Goal: Information Seeking & Learning: Learn about a topic

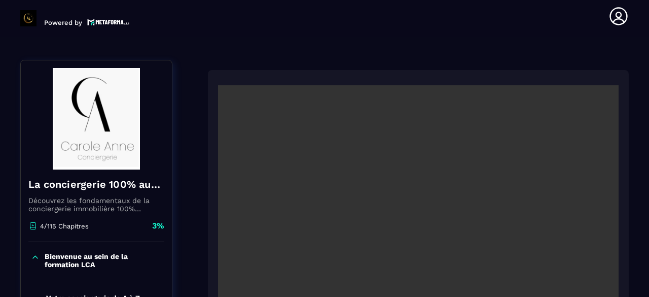
scroll to position [105, 0]
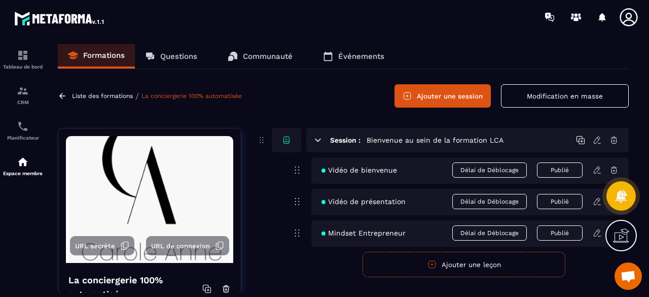
click at [183, 59] on p "Questions" at bounding box center [178, 56] width 37 height 9
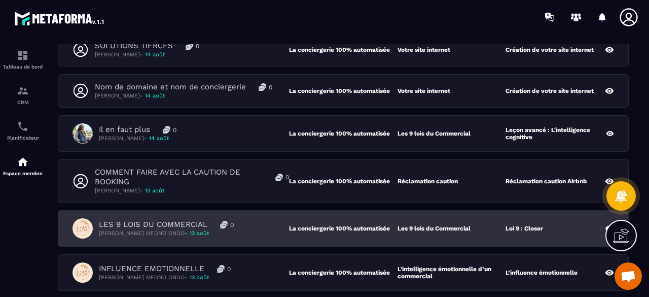
scroll to position [392, 0]
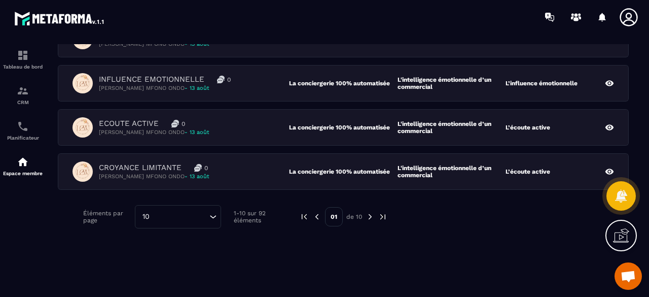
click at [366, 212] on img at bounding box center [369, 216] width 9 height 9
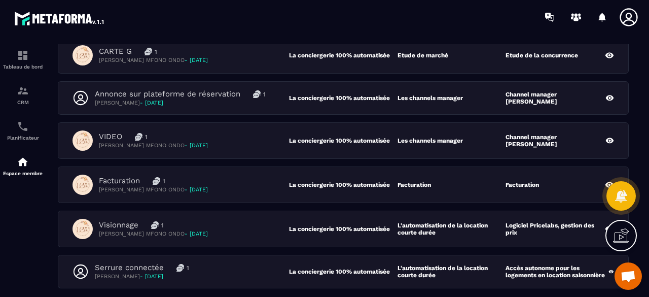
scroll to position [281, 0]
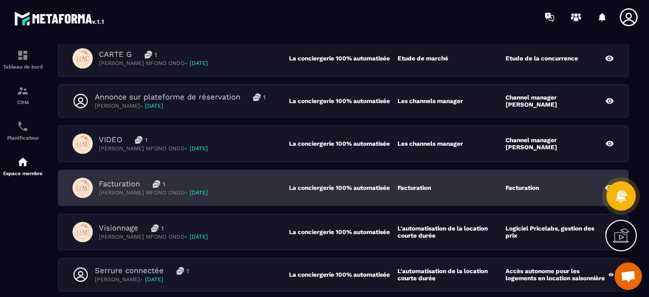
click at [250, 187] on div "Facturation 1 Francine Lany MFONO ONDO - 04 août" at bounding box center [180, 187] width 216 height 20
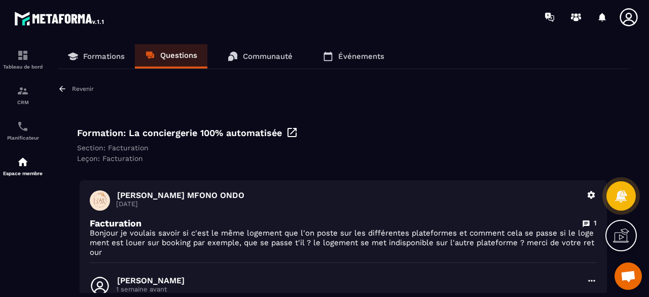
click at [178, 65] on link "Questions" at bounding box center [171, 56] width 72 height 24
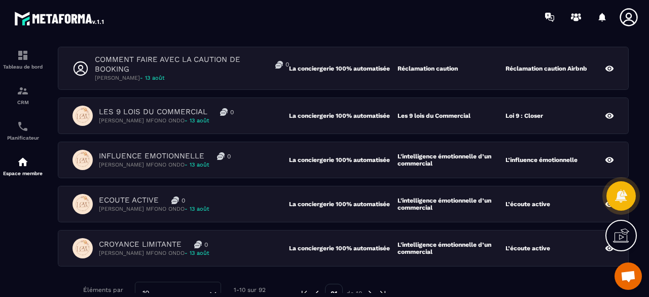
scroll to position [392, 0]
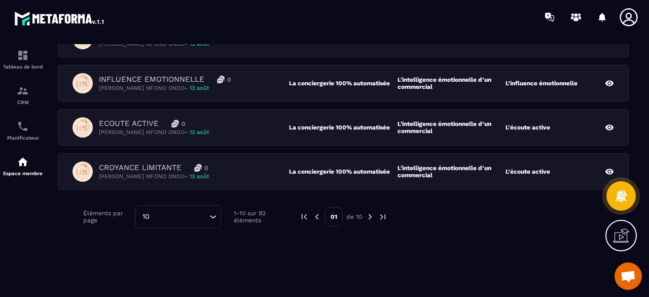
click at [370, 213] on img at bounding box center [369, 216] width 9 height 9
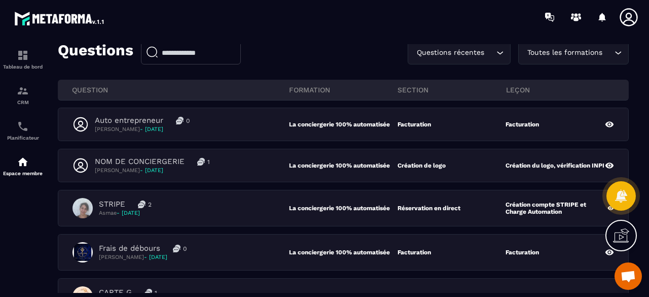
scroll to position [27, 0]
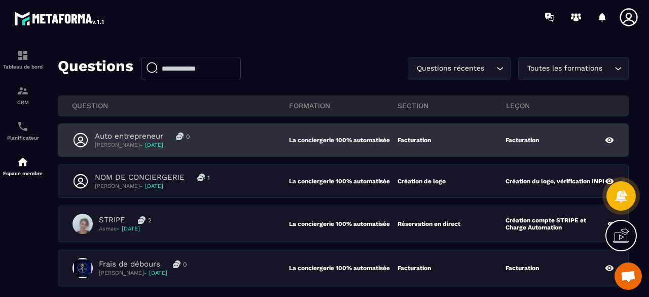
click at [247, 141] on div "Auto entrepreneur 0 Sabrina - 12 août" at bounding box center [180, 139] width 216 height 17
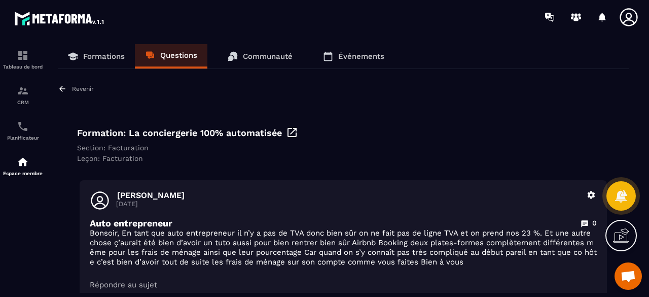
click at [184, 49] on link "Questions" at bounding box center [171, 56] width 72 height 24
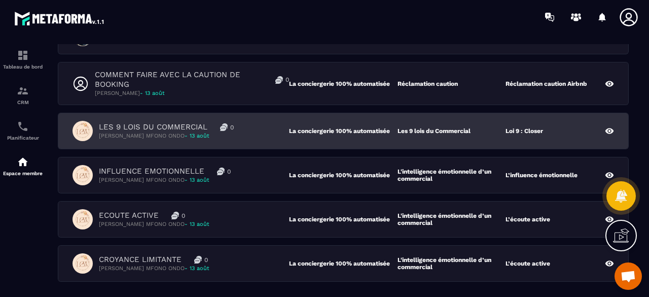
scroll to position [392, 0]
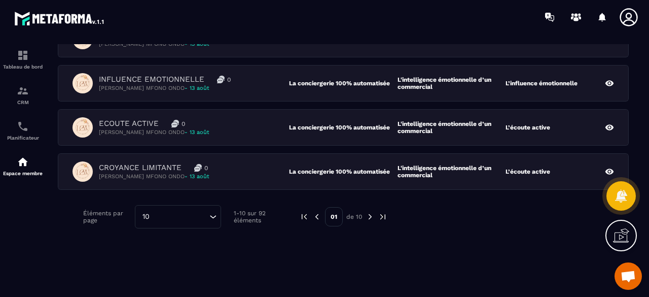
click at [371, 218] on div "01 de 10" at bounding box center [344, 216] width 88 height 23
click at [370, 213] on img at bounding box center [369, 216] width 9 height 9
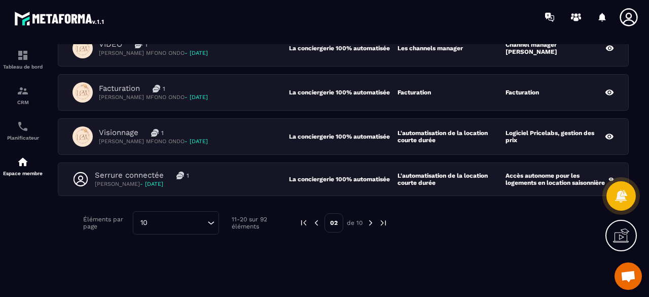
scroll to position [382, 0]
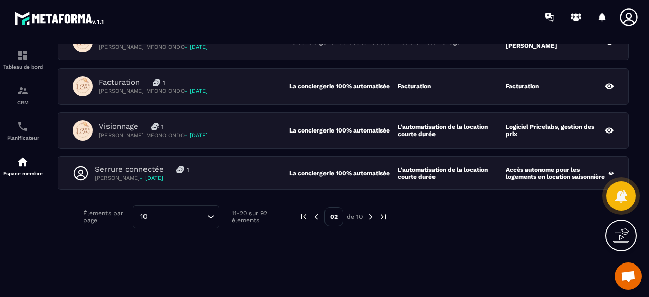
click at [370, 212] on img at bounding box center [370, 216] width 9 height 9
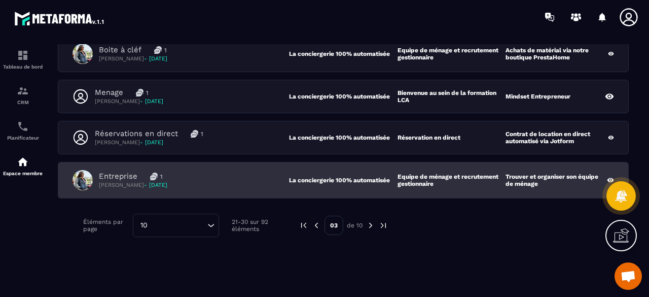
scroll to position [380, 0]
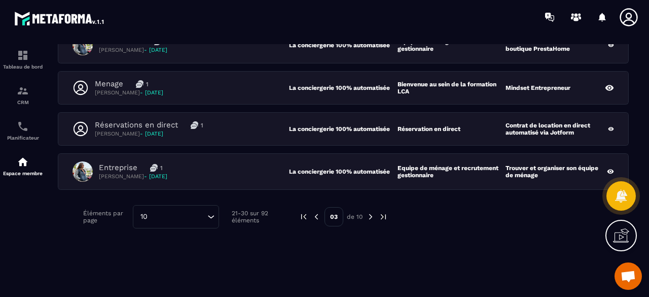
click at [369, 212] on img at bounding box center [370, 216] width 9 height 9
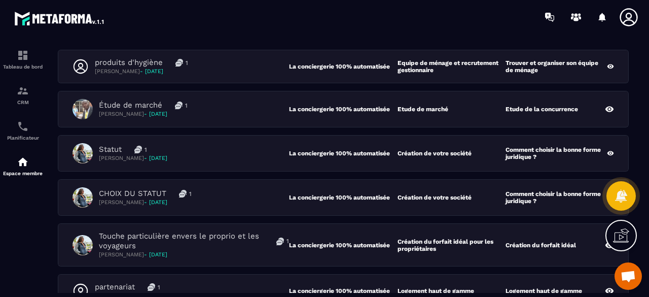
scroll to position [389, 0]
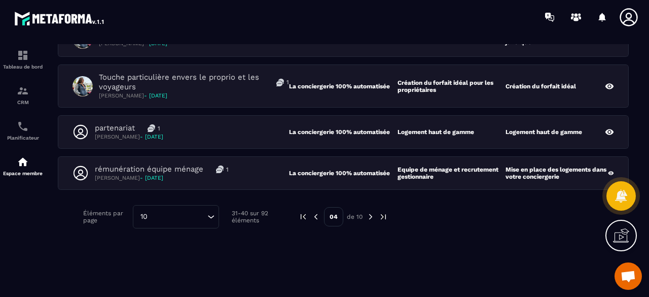
click at [373, 212] on img at bounding box center [370, 216] width 9 height 9
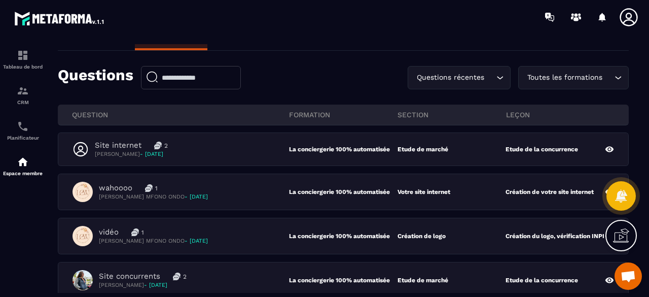
scroll to position [120, 0]
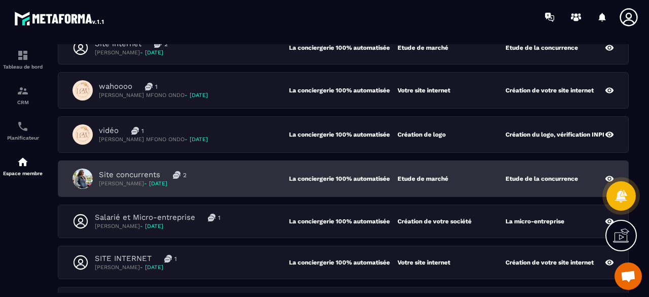
click at [225, 176] on div "Site concurrents 2 Marilia DE ANDRADE - 16 juillet" at bounding box center [180, 178] width 216 height 20
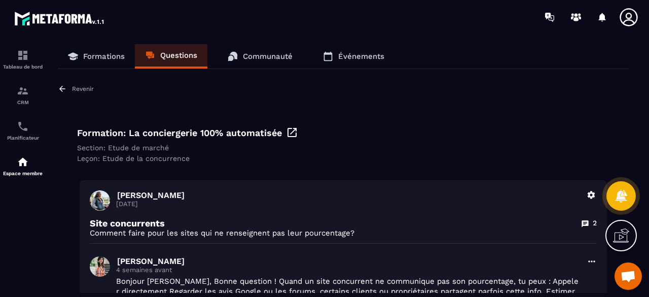
click at [60, 88] on icon at bounding box center [62, 89] width 6 height 6
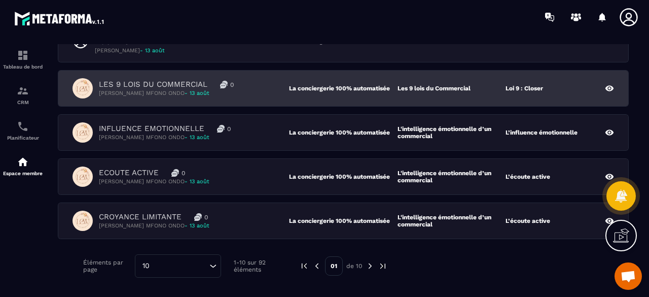
scroll to position [355, 0]
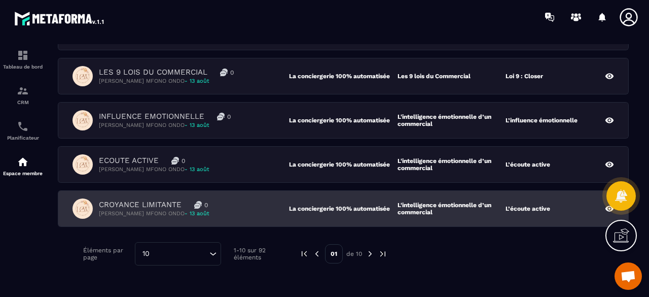
click at [253, 203] on div "CROYANCE LIMITANTE 0 Francine Lany MFONO ONDO - 13 août" at bounding box center [180, 208] width 216 height 20
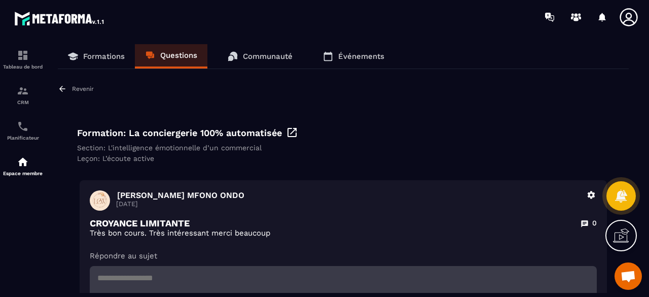
click at [183, 60] on link "Questions" at bounding box center [171, 56] width 72 height 24
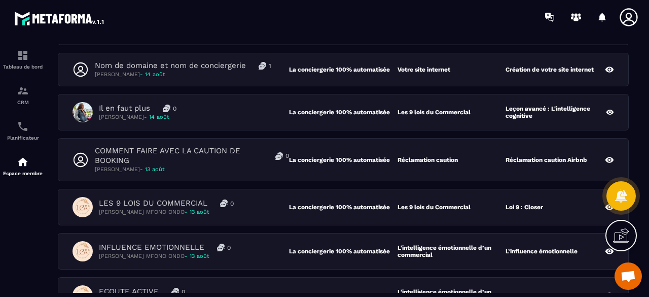
scroll to position [304, 0]
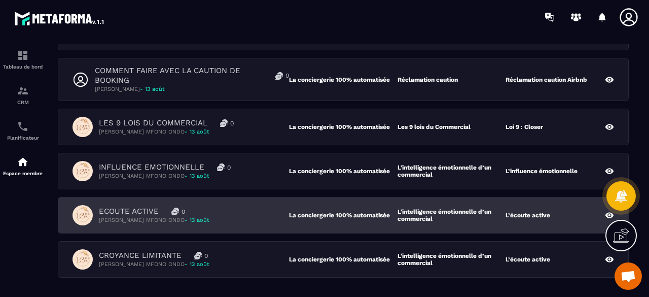
click at [248, 221] on div "ECOUTE ACTIVE 0 Francine Lany MFONO ONDO - 13 août" at bounding box center [180, 215] width 216 height 20
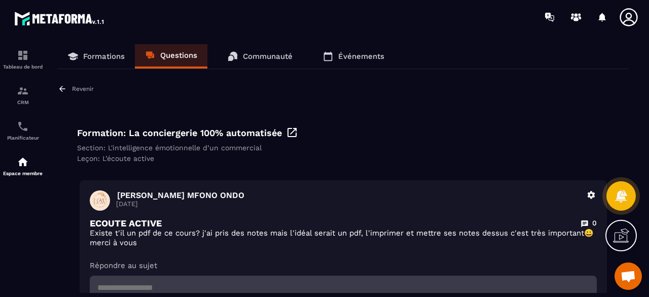
click at [185, 58] on p "Questions" at bounding box center [178, 55] width 37 height 9
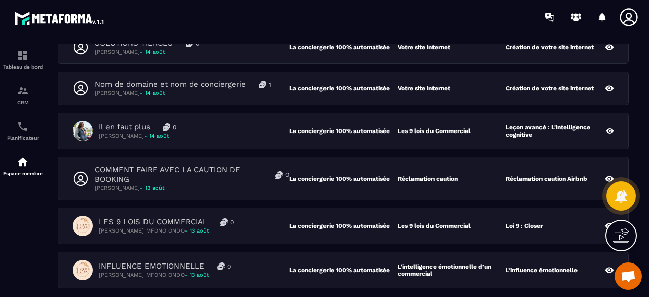
scroll to position [304, 0]
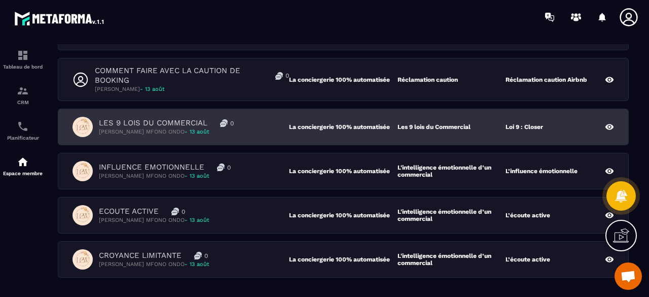
click at [249, 128] on div "LES 9 LOIS DU COMMERCIAL 0 Francine Lany MFONO ONDO - 13 août" at bounding box center [180, 127] width 216 height 20
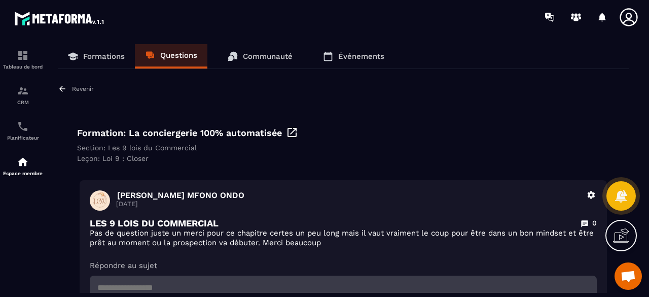
click at [171, 62] on link "Questions" at bounding box center [171, 56] width 72 height 24
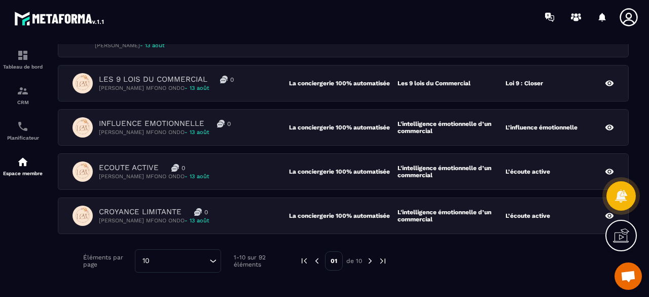
scroll to position [392, 0]
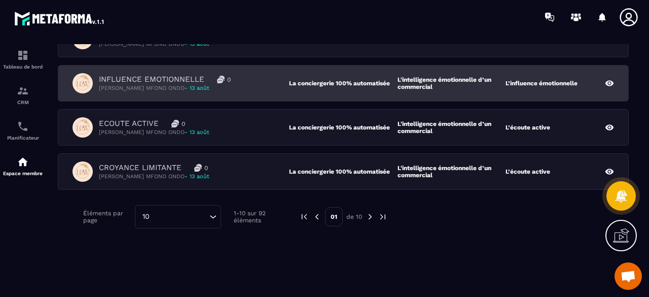
click at [256, 78] on div "INFLUENCE EMOTIONNELLE 0 Francine Lany MFONO ONDO - 13 août" at bounding box center [180, 83] width 216 height 20
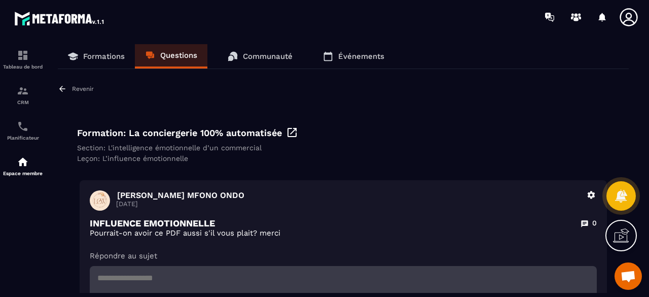
click at [61, 90] on icon at bounding box center [62, 89] width 6 height 6
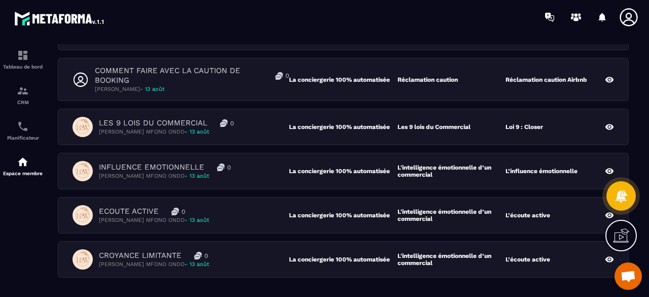
scroll to position [355, 0]
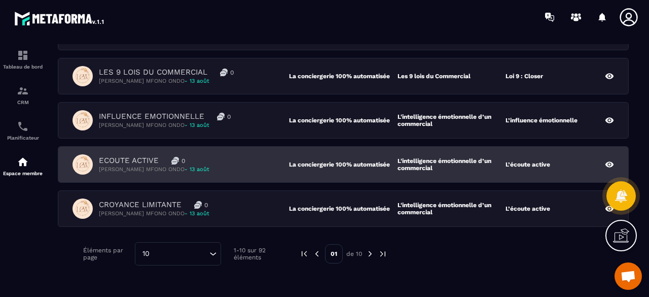
click at [260, 167] on div "ECOUTE ACTIVE 0 Francine Lany MFONO ONDO - 13 août" at bounding box center [180, 164] width 216 height 20
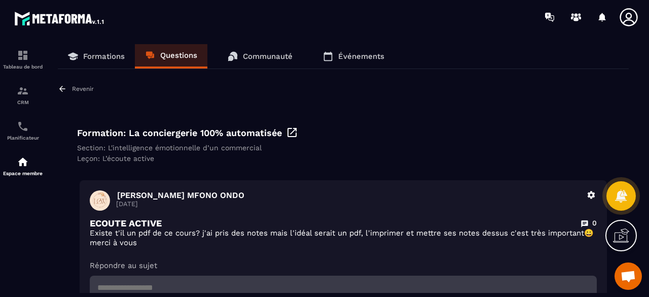
click at [293, 133] on icon at bounding box center [292, 132] width 12 height 12
click at [183, 56] on p "Questions" at bounding box center [178, 55] width 37 height 9
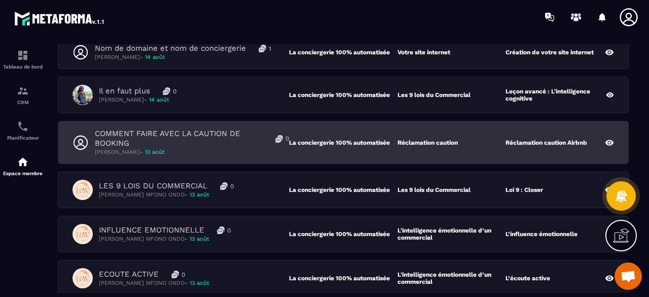
scroll to position [304, 0]
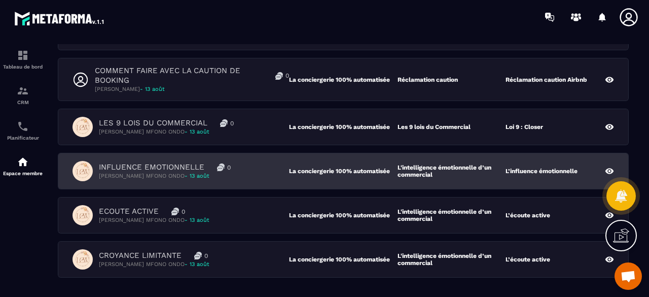
click at [256, 173] on div "INFLUENCE EMOTIONNELLE 0 Francine Lany MFONO ONDO - 13 août" at bounding box center [180, 171] width 216 height 20
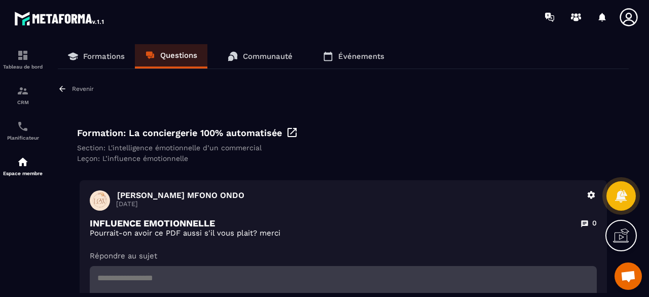
click at [291, 135] on icon at bounding box center [292, 132] width 12 height 12
